Goal: Transaction & Acquisition: Subscribe to service/newsletter

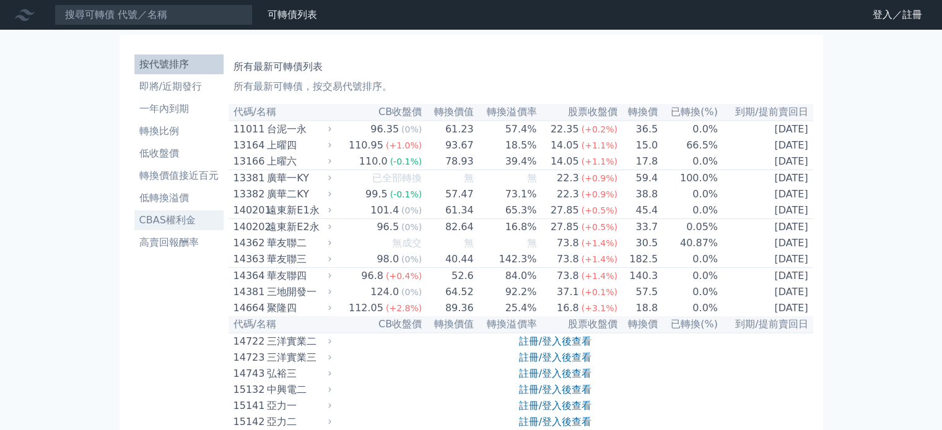
click at [170, 223] on li "CBAS權利金" at bounding box center [178, 220] width 89 height 15
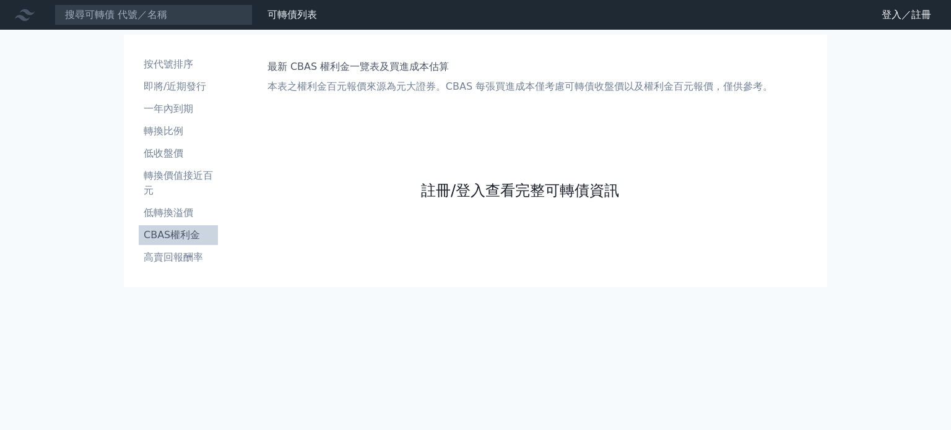
click at [498, 197] on link "註冊/登入查看完整可轉債資訊" at bounding box center [520, 191] width 198 height 20
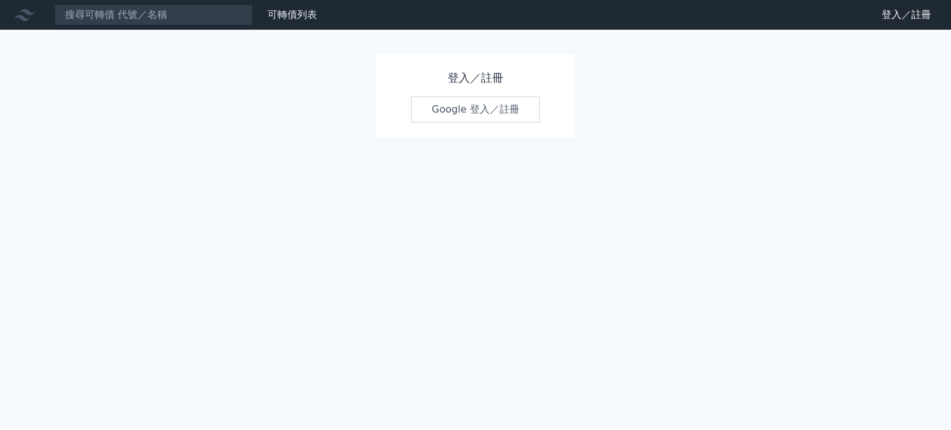
click at [498, 101] on link "Google 登入／註冊" at bounding box center [475, 110] width 129 height 26
